Goal: Book appointment/travel/reservation

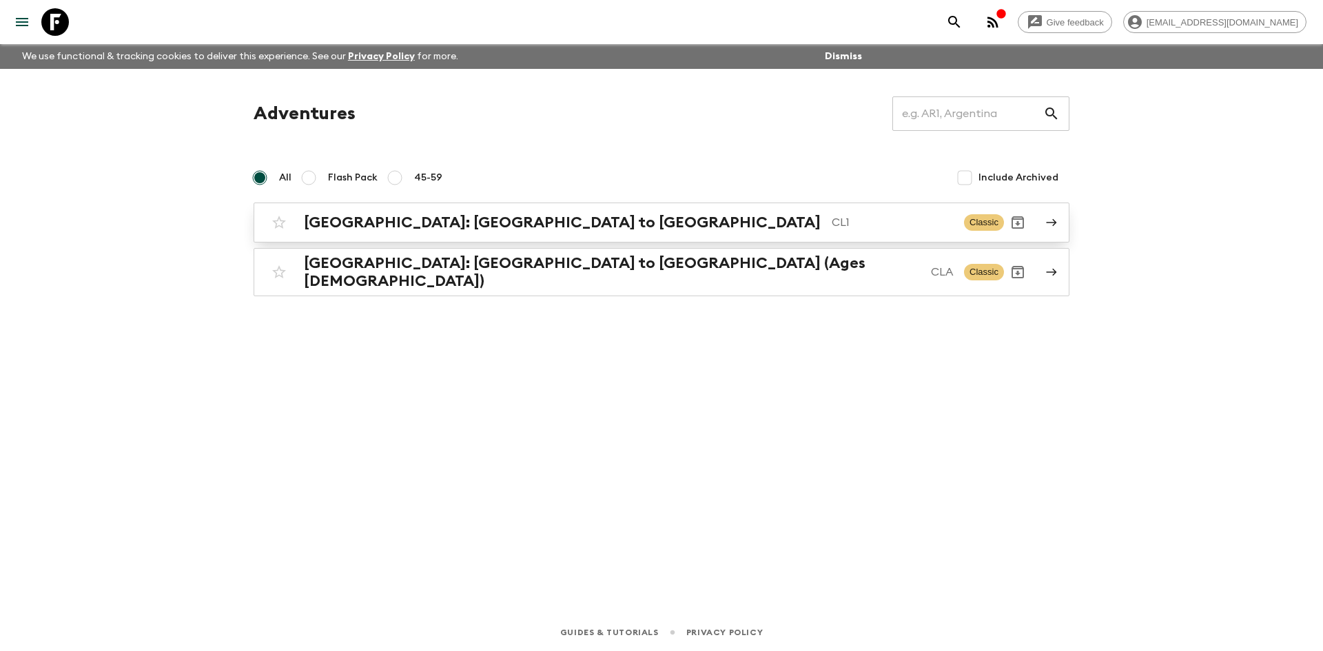
click at [457, 214] on h2 "[GEOGRAPHIC_DATA]: [GEOGRAPHIC_DATA] to [GEOGRAPHIC_DATA]" at bounding box center [562, 223] width 517 height 18
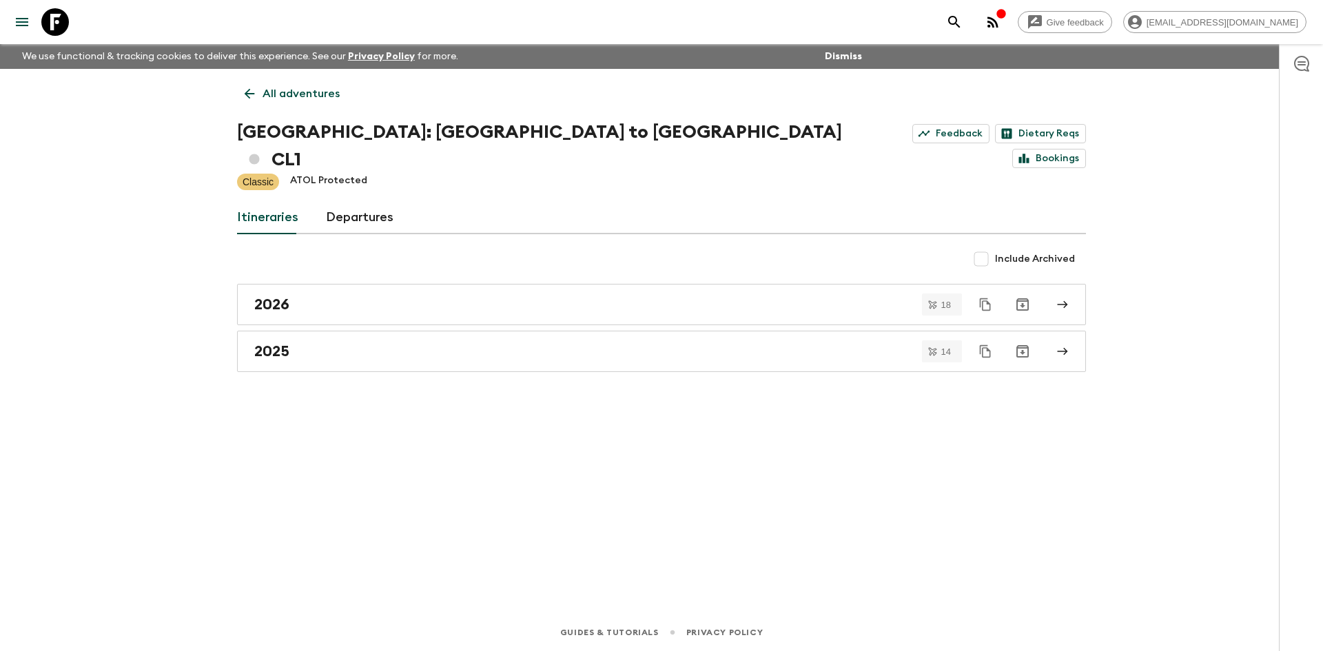
click at [254, 345] on div "All adventures Chile: [GEOGRAPHIC_DATA] to Patagonia CL1 Feedback Dietary Reqs …" at bounding box center [662, 322] width 882 height 507
click at [268, 343] on h2 "2025" at bounding box center [271, 352] width 35 height 18
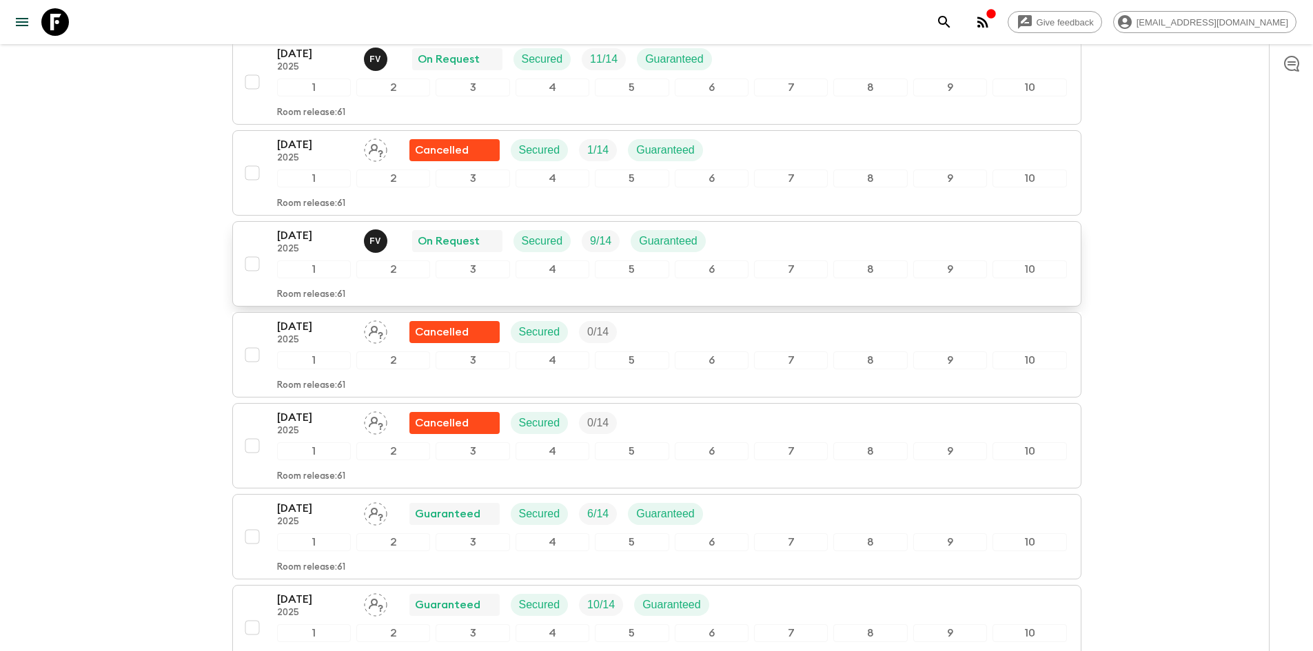
scroll to position [827, 0]
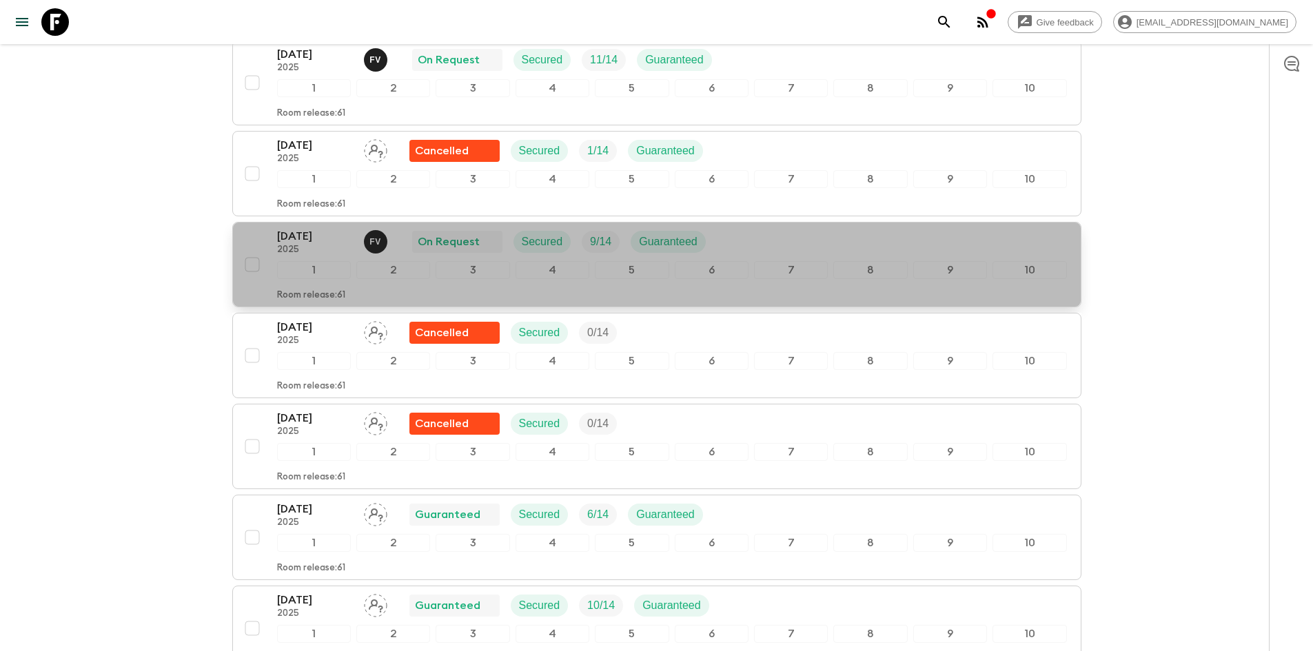
click at [312, 228] on p "[DATE]" at bounding box center [315, 236] width 76 height 17
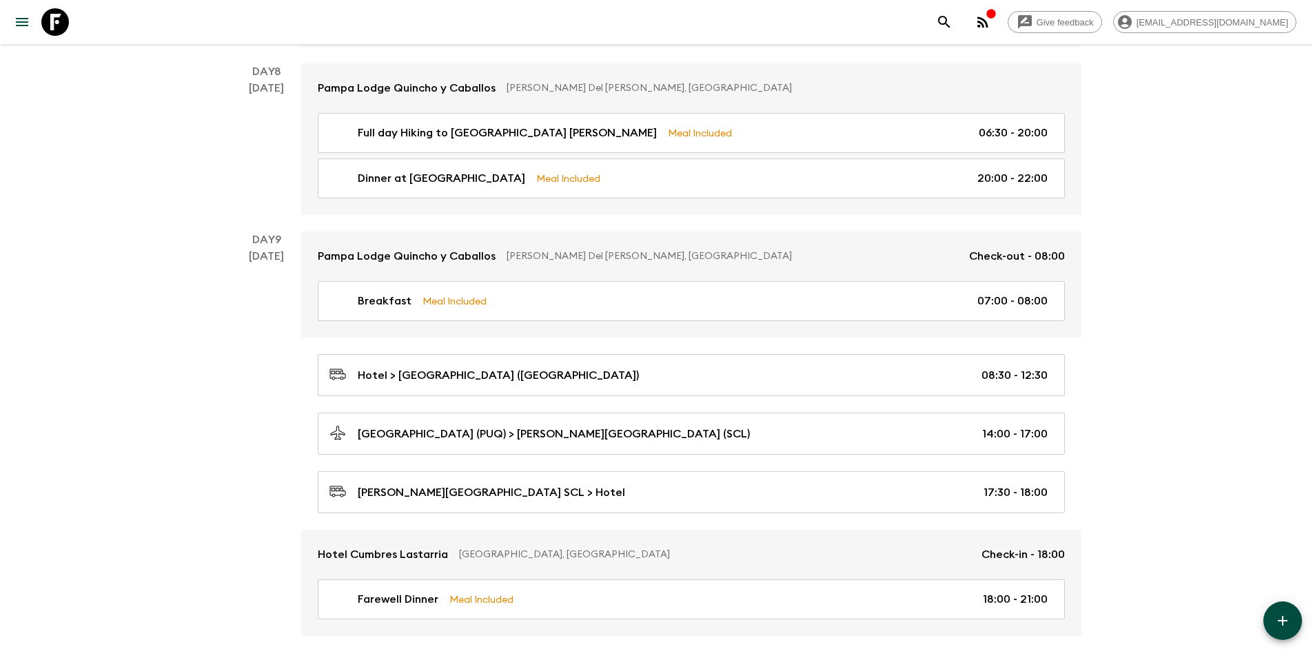
scroll to position [2739, 0]
